Goal: Information Seeking & Learning: Find specific fact

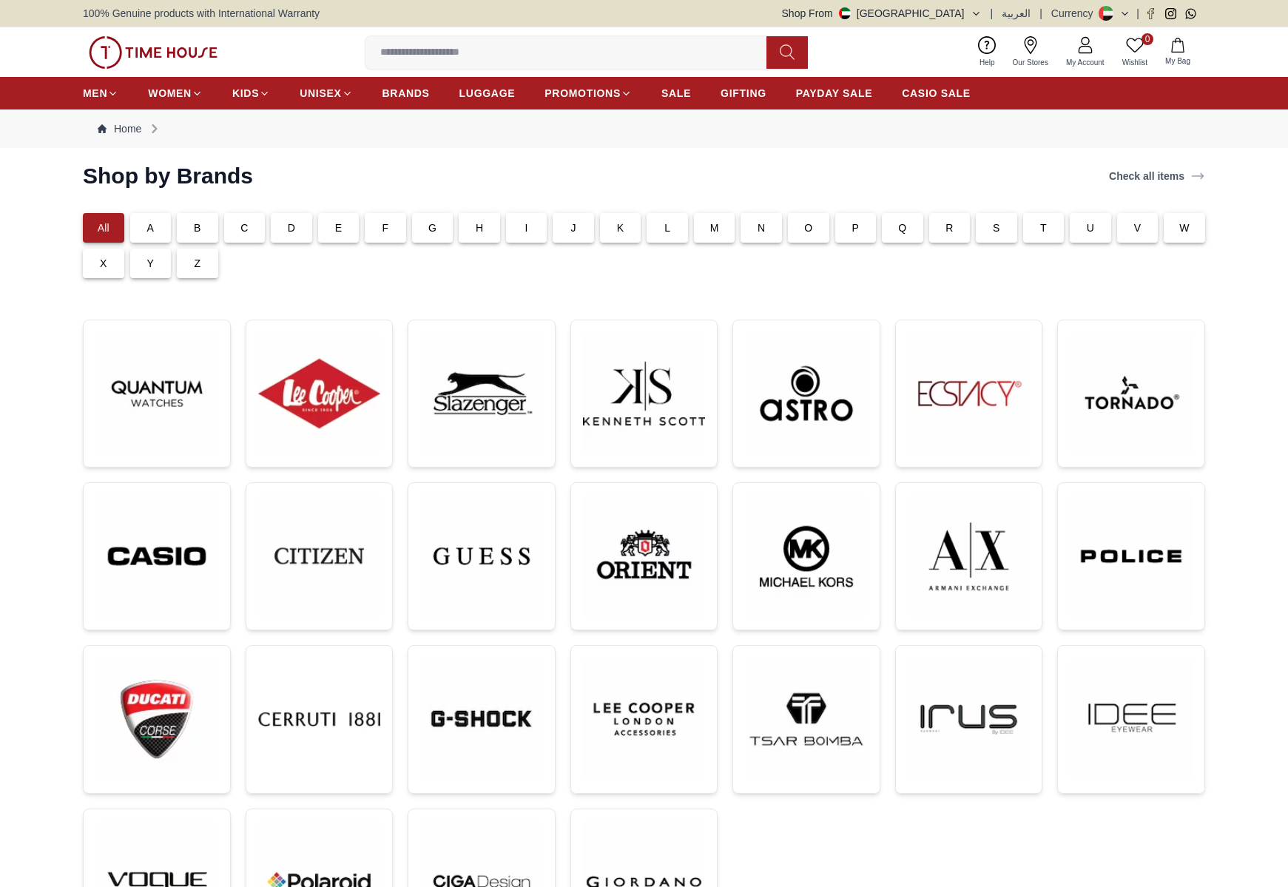
click at [962, 412] on img at bounding box center [968, 393] width 123 height 123
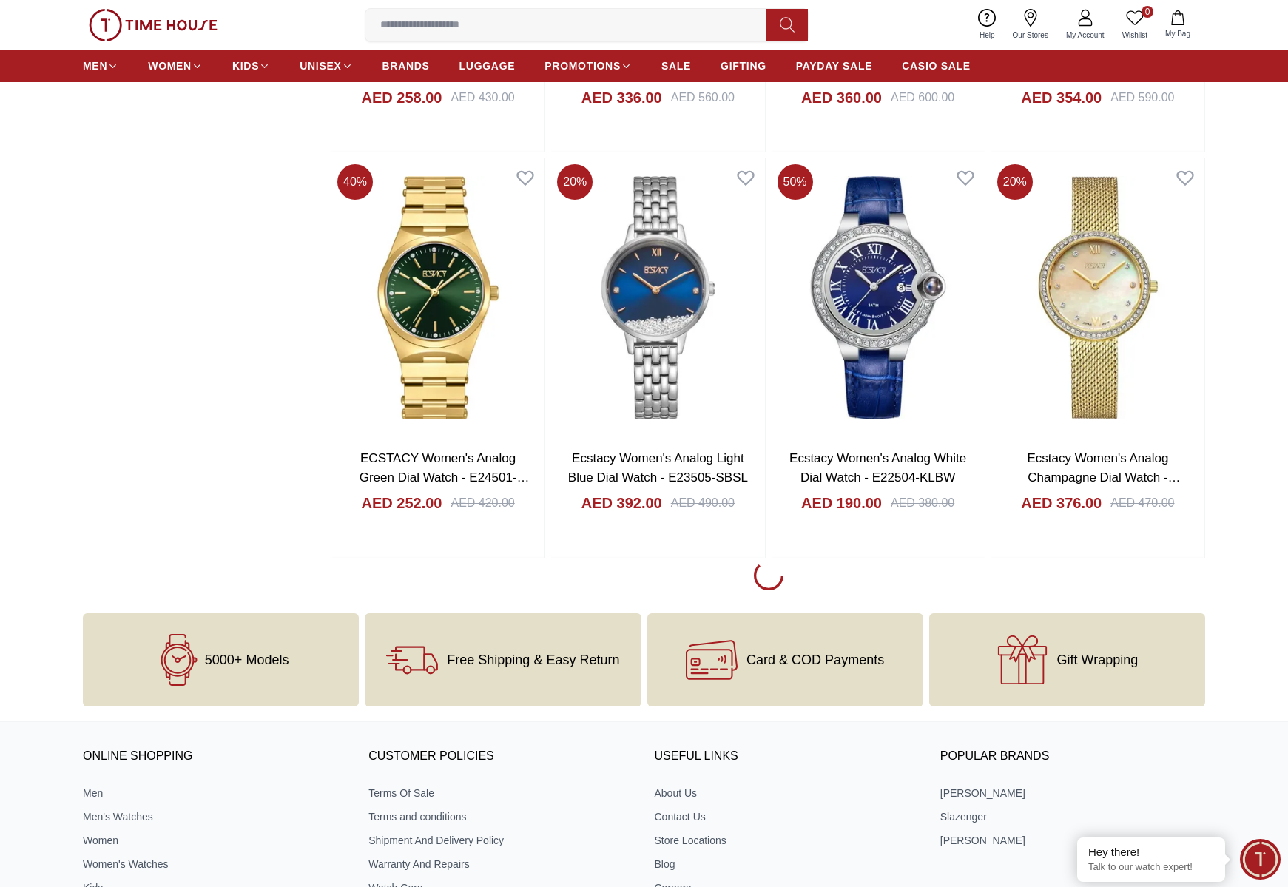
scroll to position [2255, 0]
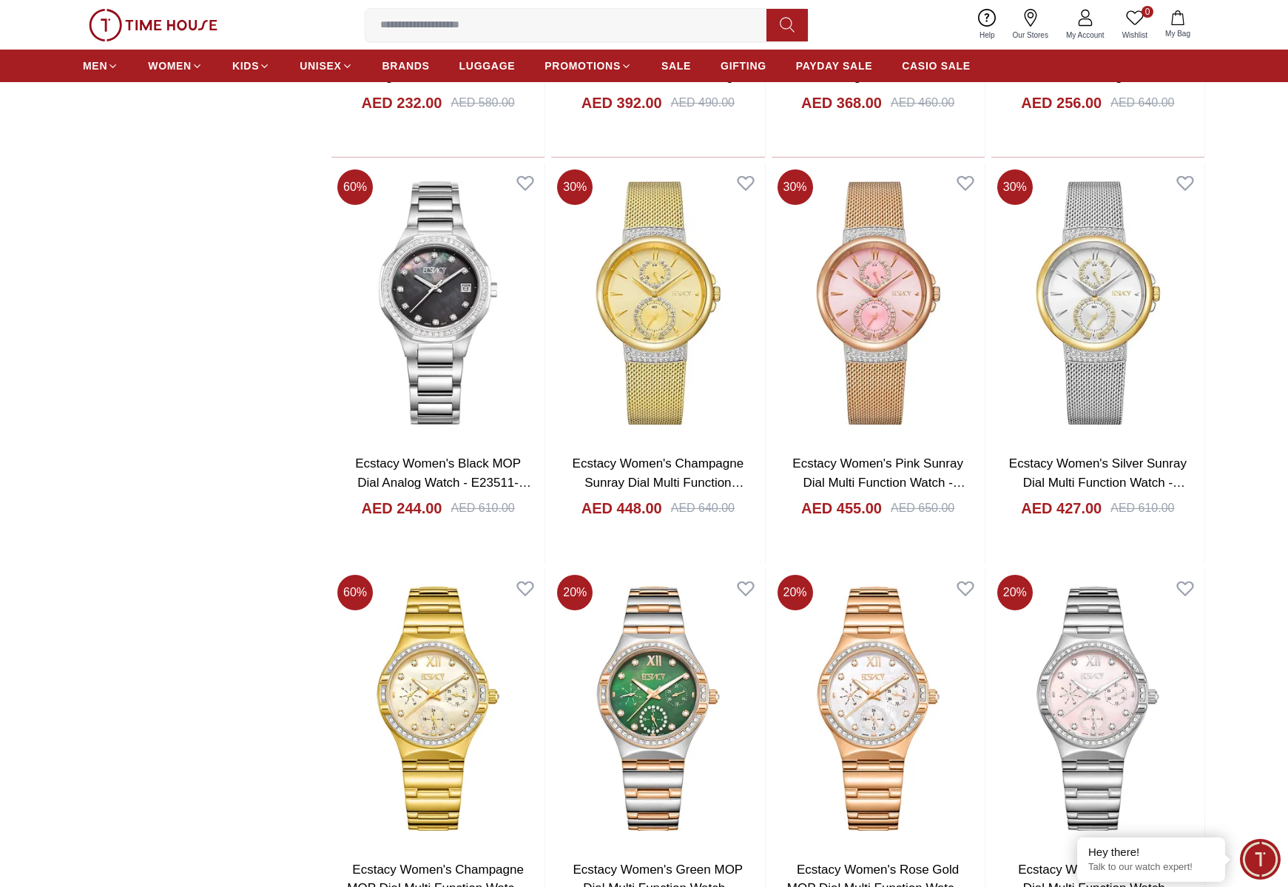
scroll to position [4120, 0]
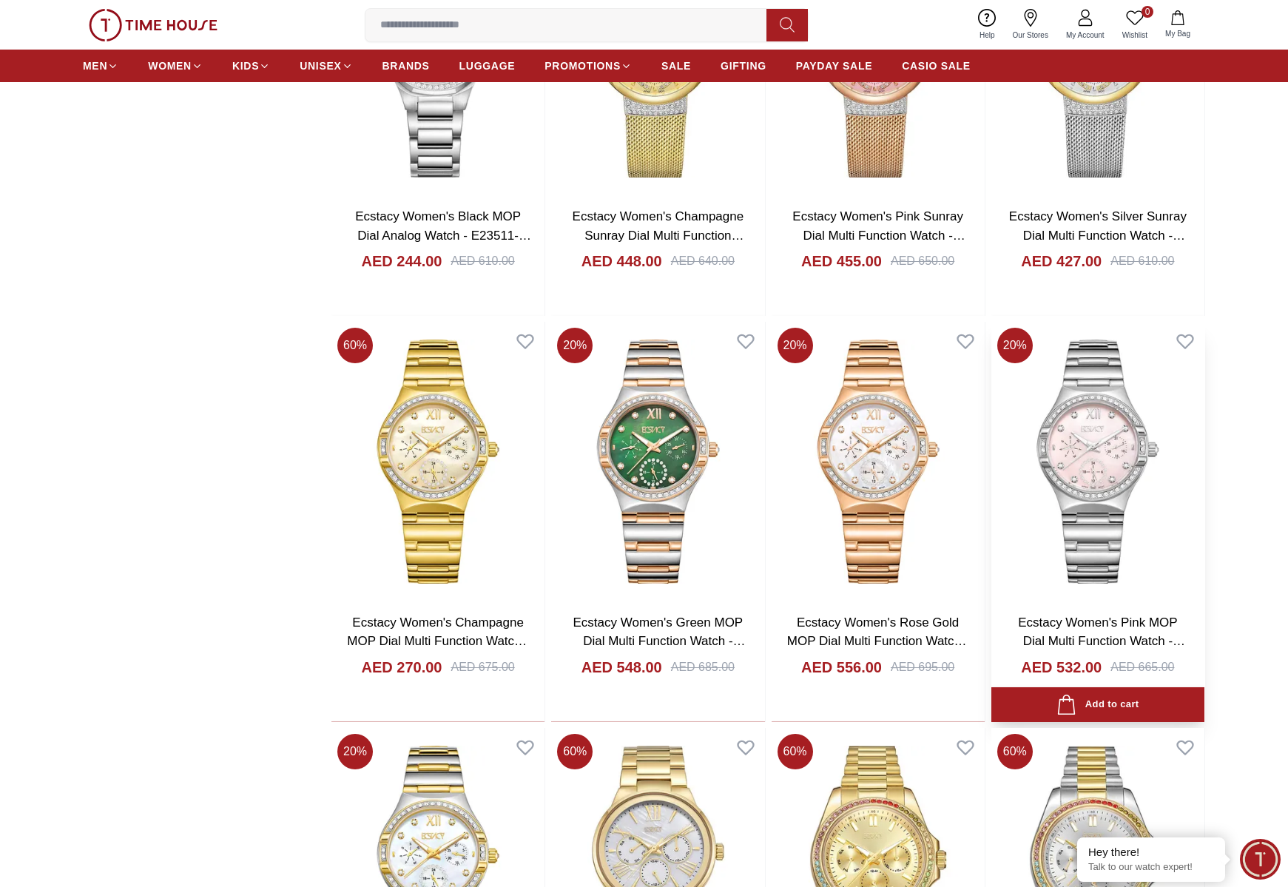
click at [1126, 427] on img at bounding box center [1097, 462] width 213 height 280
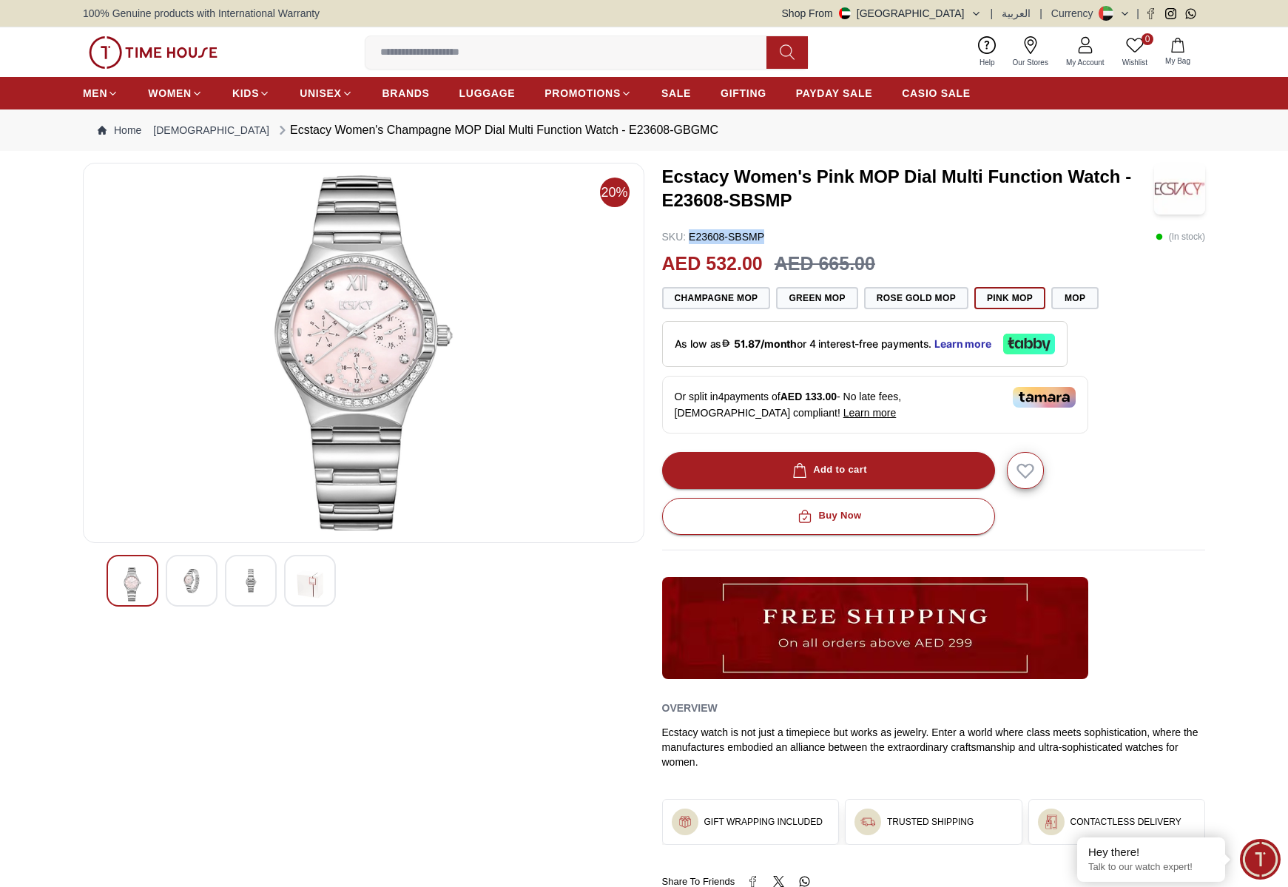
drag, startPoint x: 690, startPoint y: 237, endPoint x: 763, endPoint y: 232, distance: 73.4
click at [763, 232] on p "SKU : E23608-SBSMP" at bounding box center [713, 236] width 103 height 15
copy p "E23608-SBSMP"
